Goal: Information Seeking & Learning: Learn about a topic

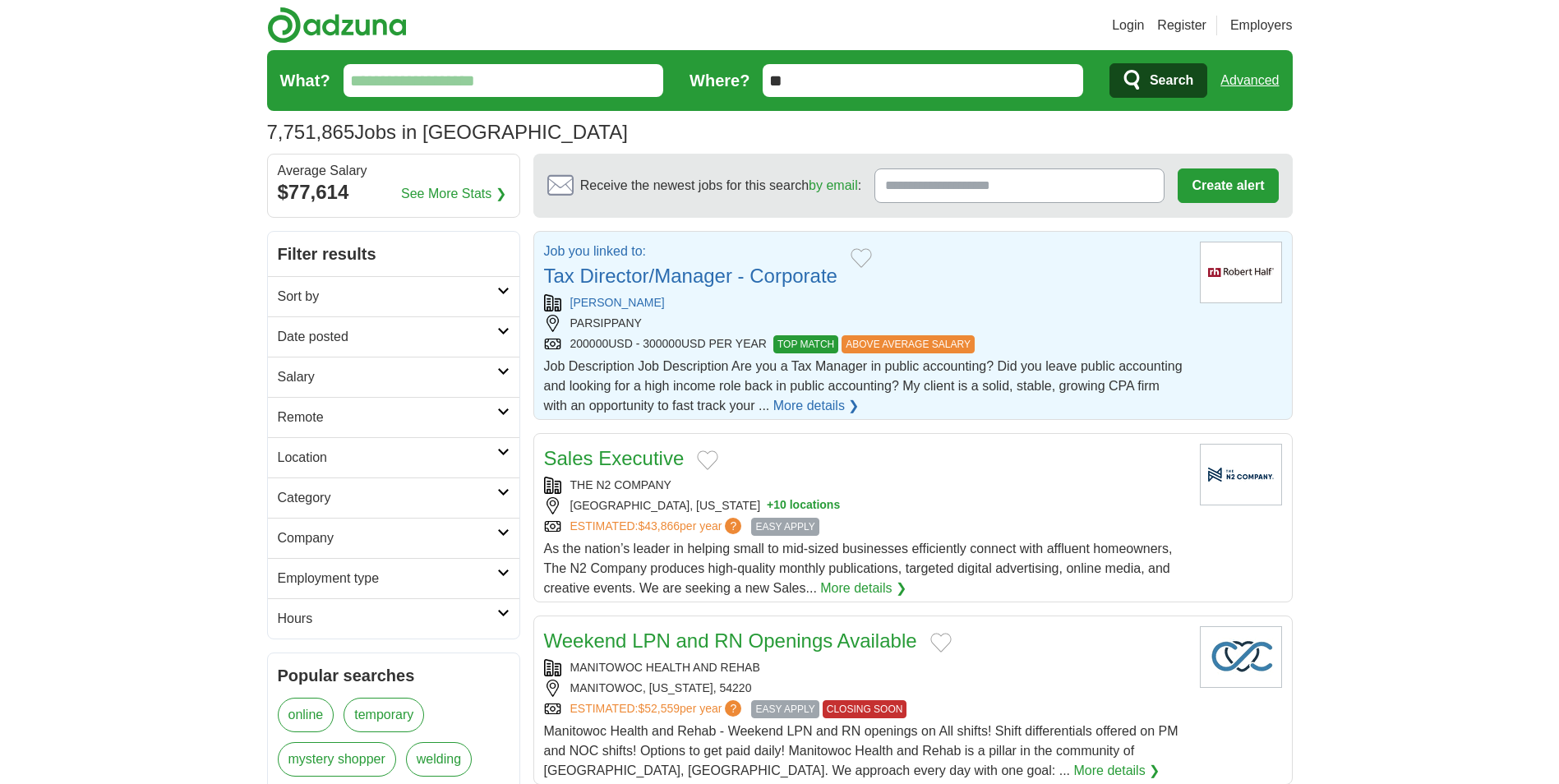
click at [720, 275] on link "Tax Director/Manager - Corporate" at bounding box center [690, 275] width 294 height 22
click at [739, 277] on link "Tax Director/Manager - Corporate" at bounding box center [690, 275] width 294 height 22
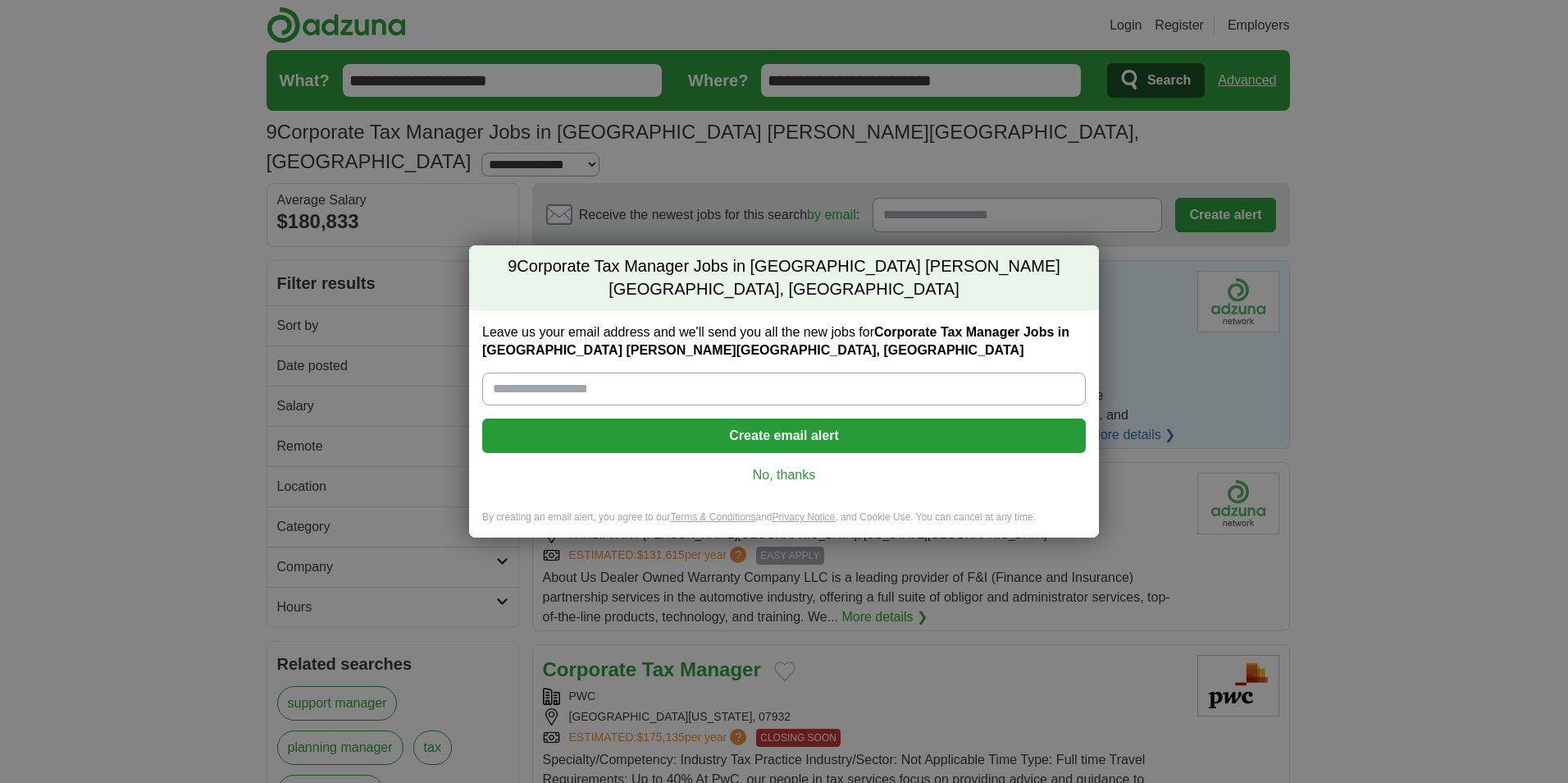
click at [798, 466] on link "No, thanks" at bounding box center [784, 475] width 578 height 18
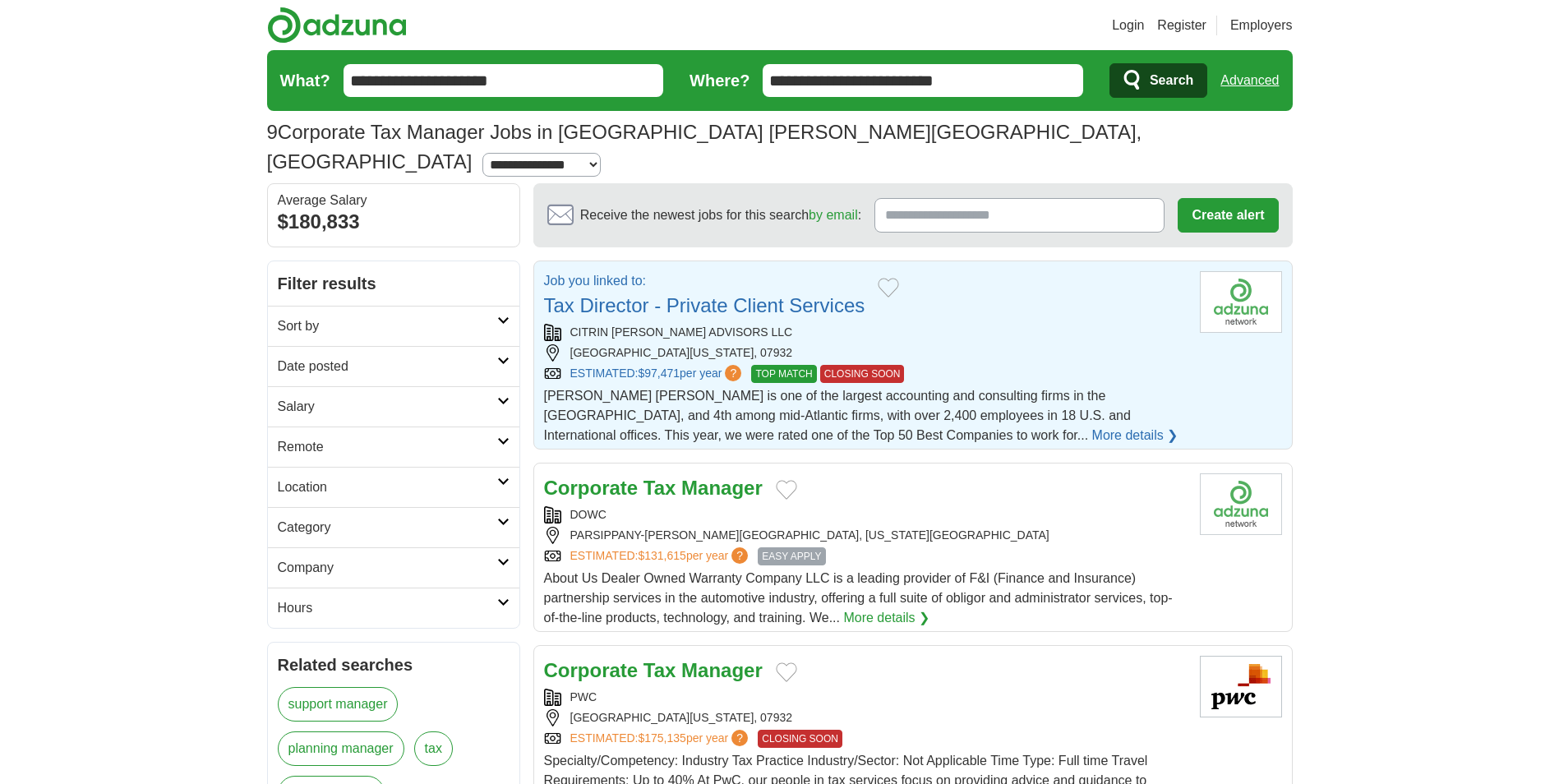
click at [716, 294] on link "Tax Director - Private Client Services" at bounding box center [704, 306] width 321 height 22
click at [666, 294] on link "Tax Director - Private Client Services" at bounding box center [704, 306] width 321 height 22
